Goal: Task Accomplishment & Management: Use online tool/utility

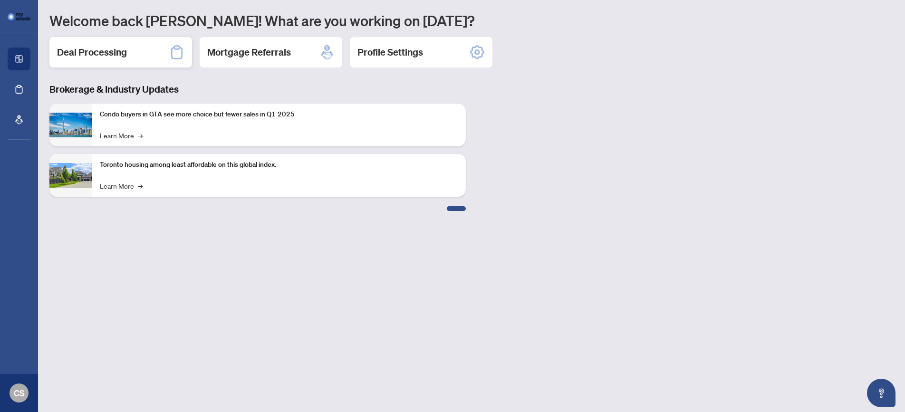
click at [117, 47] on h2 "Deal Processing" at bounding box center [92, 52] width 70 height 13
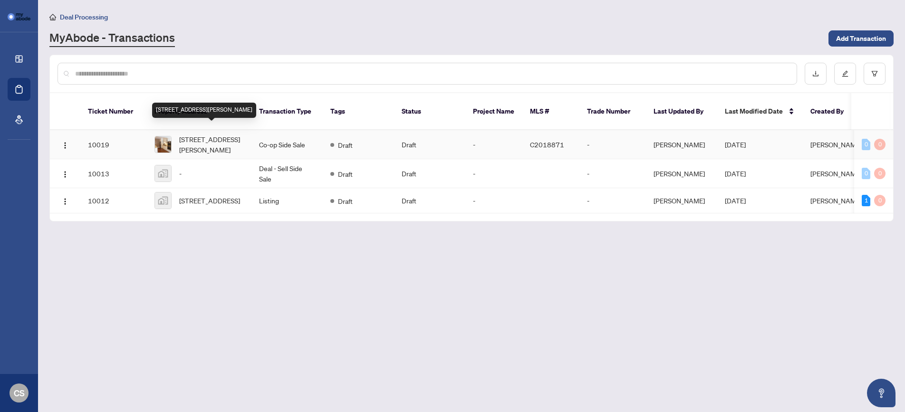
click at [213, 134] on span "[STREET_ADDRESS][PERSON_NAME]" at bounding box center [211, 144] width 65 height 21
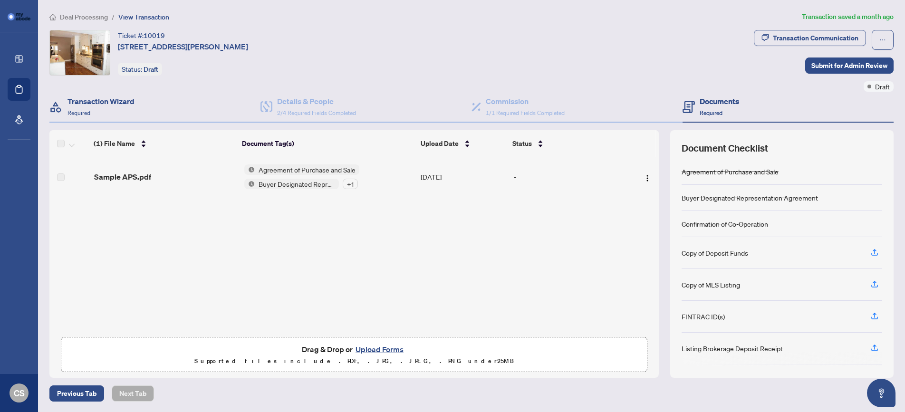
click at [140, 108] on div "Transaction Wizard Required" at bounding box center [154, 107] width 211 height 31
